Goal: Task Accomplishment & Management: Use online tool/utility

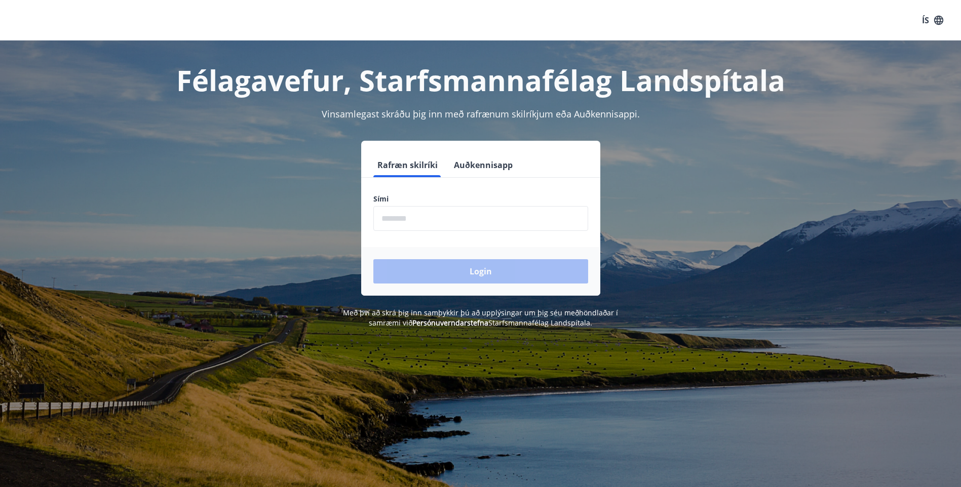
click at [485, 223] on input "phone" at bounding box center [480, 218] width 215 height 25
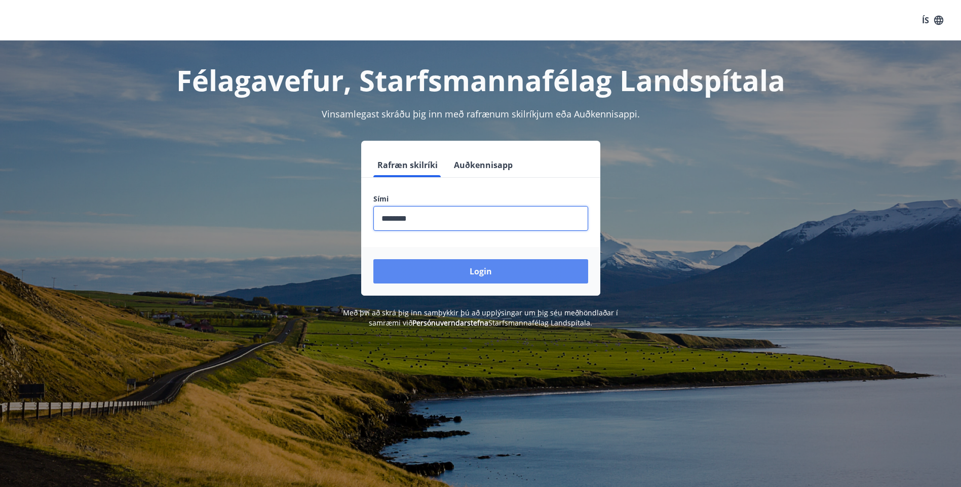
type input "********"
click at [480, 269] on button "Login" at bounding box center [480, 271] width 215 height 24
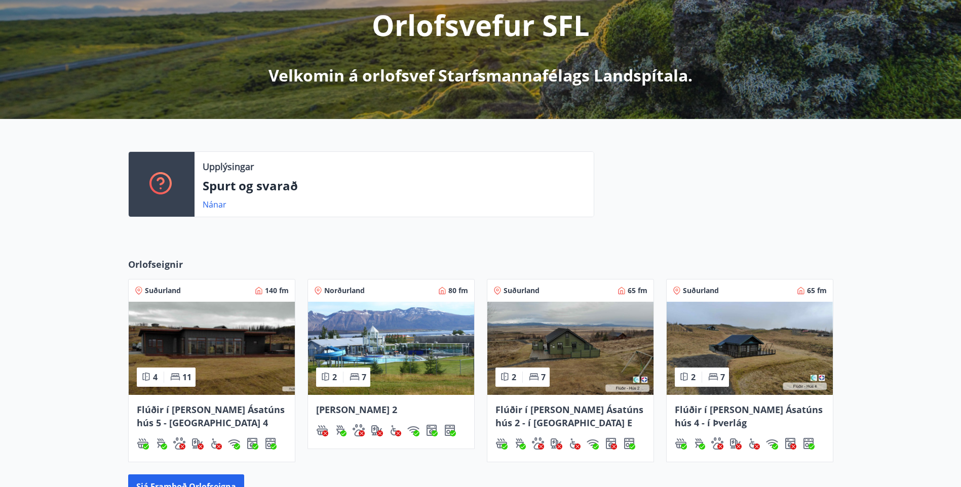
scroll to position [203, 0]
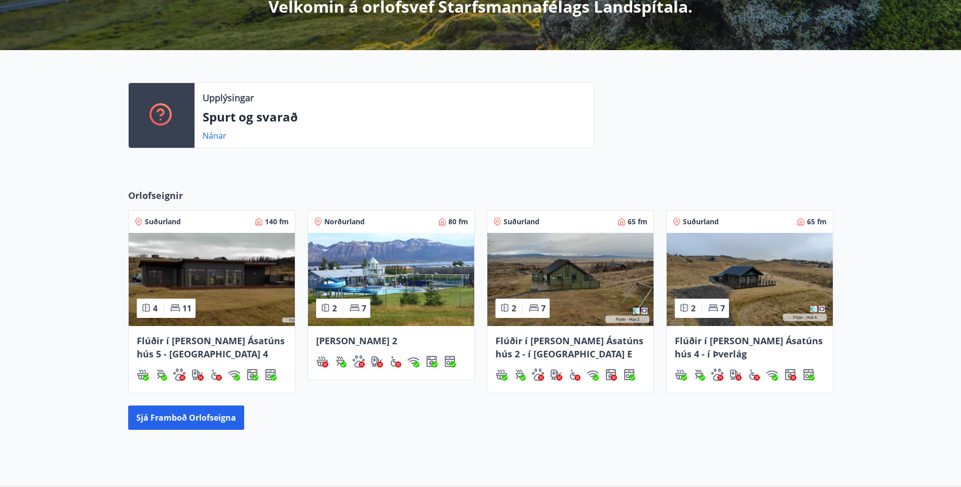
click at [332, 342] on span "[PERSON_NAME] 2" at bounding box center [356, 341] width 81 height 12
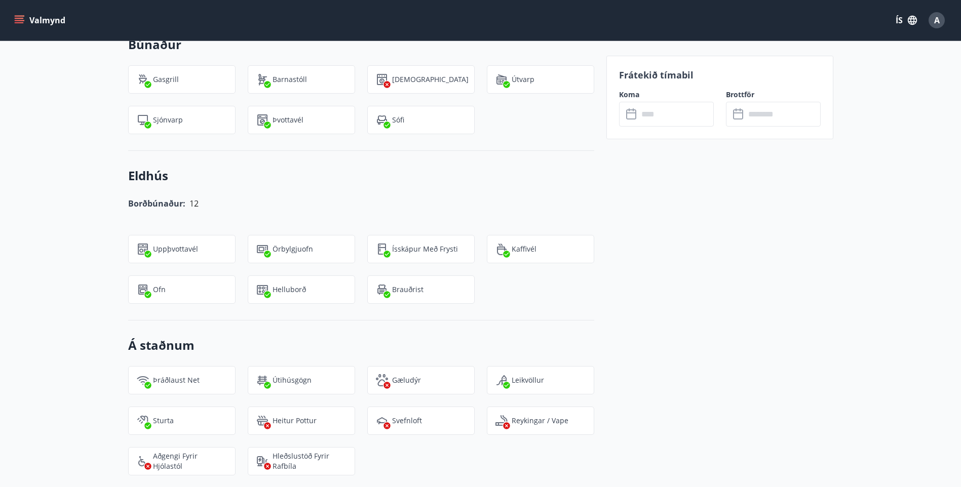
scroll to position [758, 0]
